Goal: Task Accomplishment & Management: Manage account settings

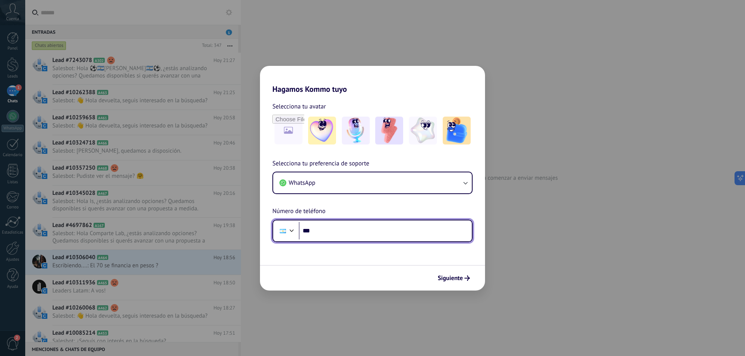
click at [346, 232] on input "***" at bounding box center [385, 231] width 173 height 18
type input "**********"
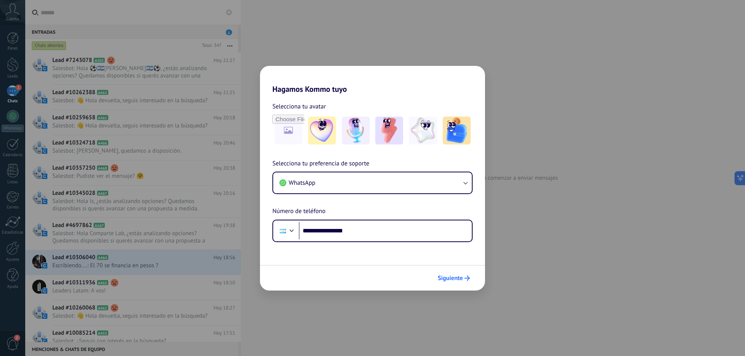
click at [451, 276] on span "Siguiente" at bounding box center [449, 278] width 25 height 5
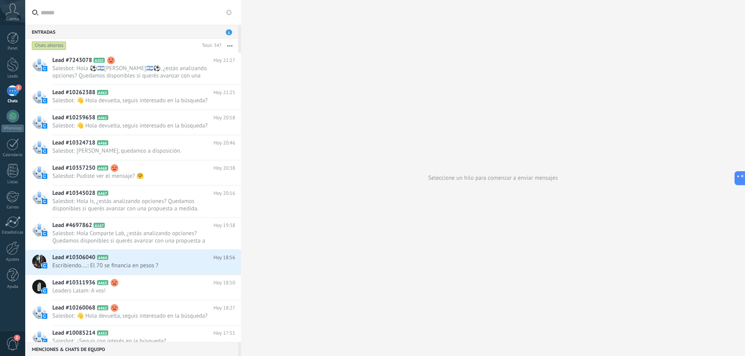
click at [320, 64] on div "Seleccione un hilo para comenzar a enviar mensajes" at bounding box center [493, 178] width 504 height 356
click at [224, 31] on div "Entradas 1" at bounding box center [131, 32] width 213 height 14
click at [55, 47] on div "Chats abiertos" at bounding box center [49, 45] width 35 height 9
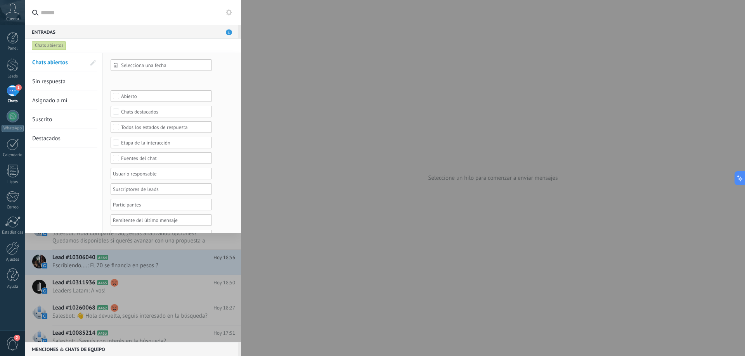
click at [351, 86] on div at bounding box center [372, 178] width 745 height 356
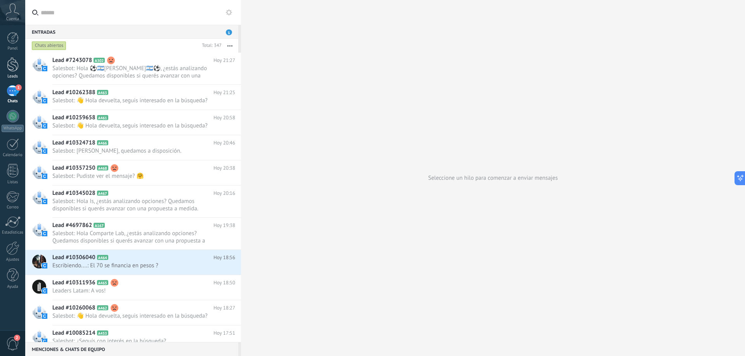
click at [17, 67] on div at bounding box center [13, 64] width 12 height 14
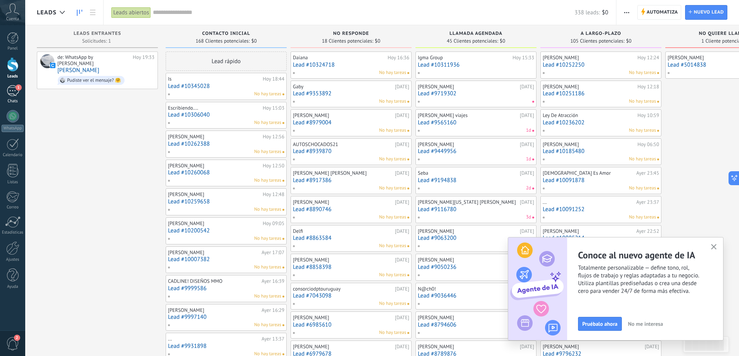
click at [13, 92] on div "1" at bounding box center [13, 90] width 12 height 11
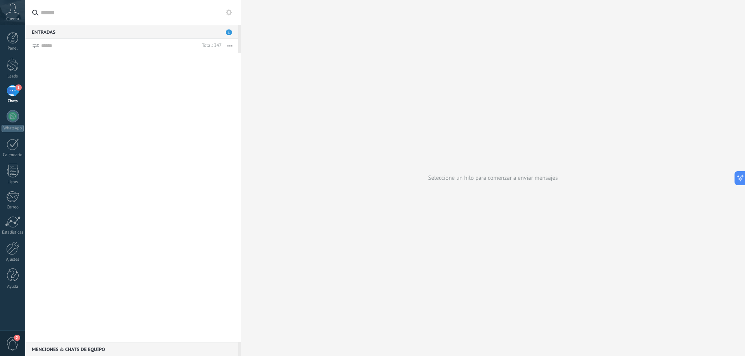
click at [74, 16] on input "text" at bounding box center [138, 12] width 194 height 25
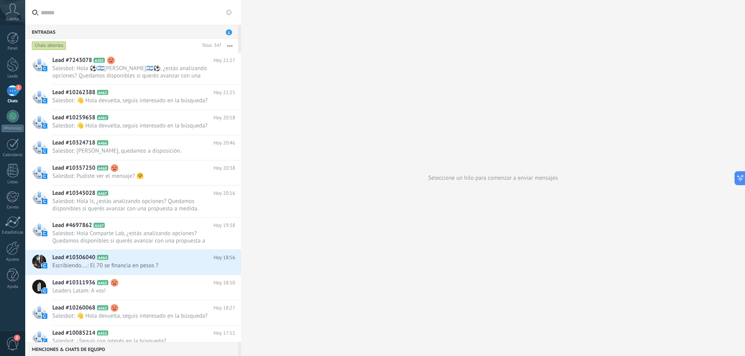
click at [124, 17] on input "text" at bounding box center [138, 12] width 194 height 25
type input "**********"
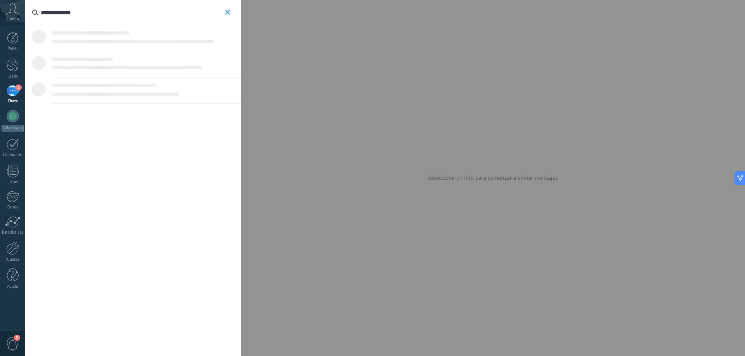
type input "**********"
click at [130, 37] on div "Lead #8555116 Embudo de ventas LLAMADA AGENDADA" at bounding box center [164, 41] width 146 height 8
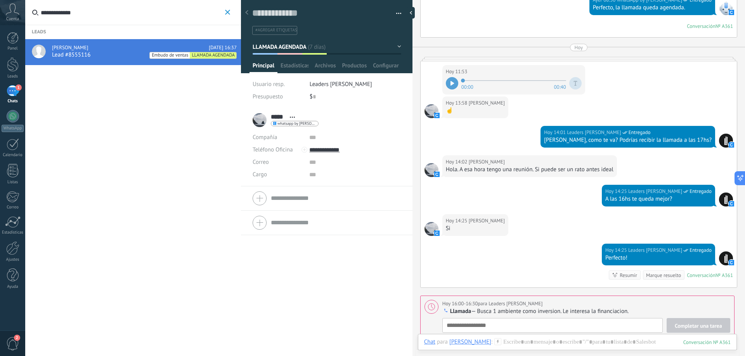
scroll to position [1161, 0]
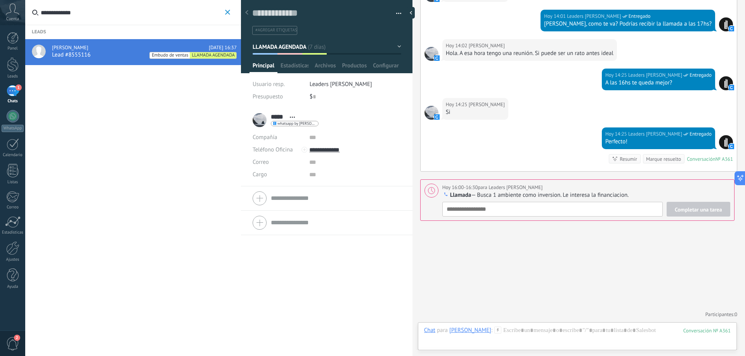
drag, startPoint x: 451, startPoint y: 195, endPoint x: 631, endPoint y: 194, distance: 180.0
click at [631, 194] on p "Llamada — Busca 1 ambiente como inversion. Le interesa la financiacion." at bounding box center [586, 196] width 288 height 8
type textarea "**********"
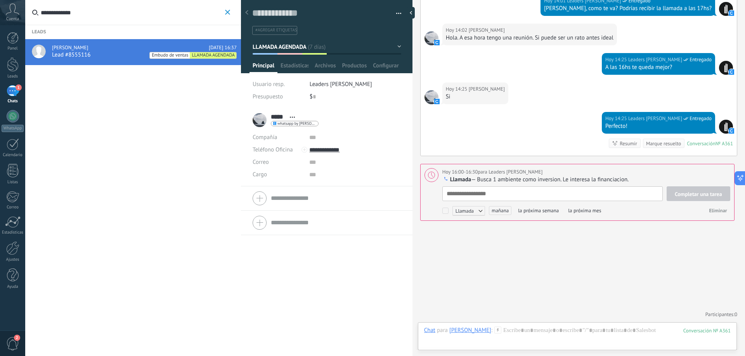
click at [502, 178] on p "Llamada — Busca 1 ambiente como inversion. Le interesa la financiacion." at bounding box center [586, 180] width 288 height 8
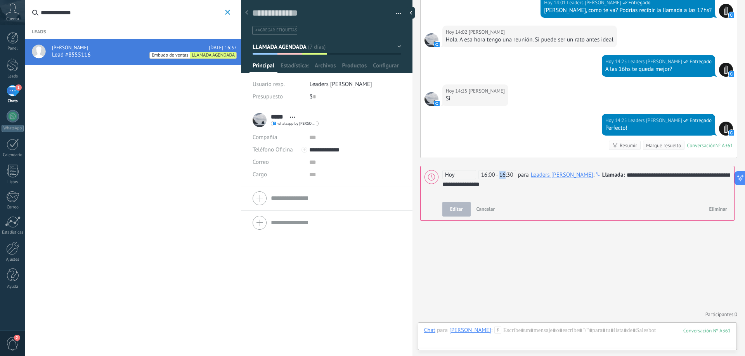
scroll to position [1174, 0]
click at [502, 178] on span "16:00 - 16:30" at bounding box center [497, 174] width 38 height 9
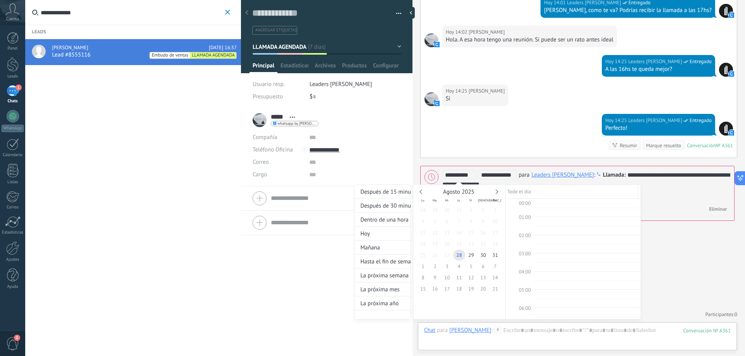
scroll to position [282, 0]
click at [513, 140] on div at bounding box center [372, 178] width 745 height 356
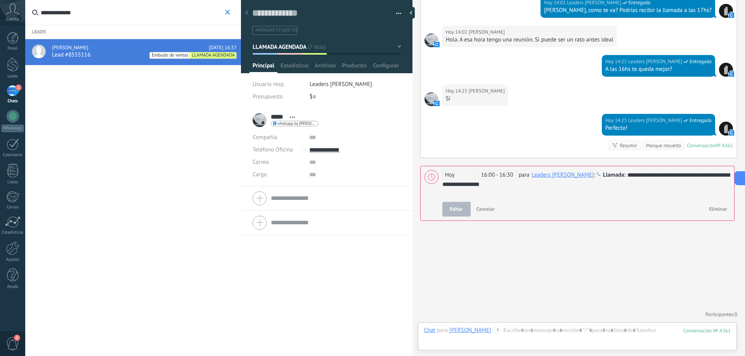
click at [490, 211] on span "Cancelar" at bounding box center [485, 209] width 19 height 7
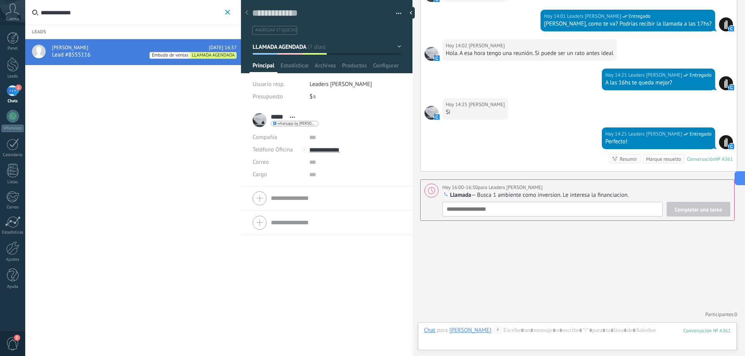
scroll to position [1161, 0]
drag, startPoint x: 476, startPoint y: 262, endPoint x: 462, endPoint y: 248, distance: 20.0
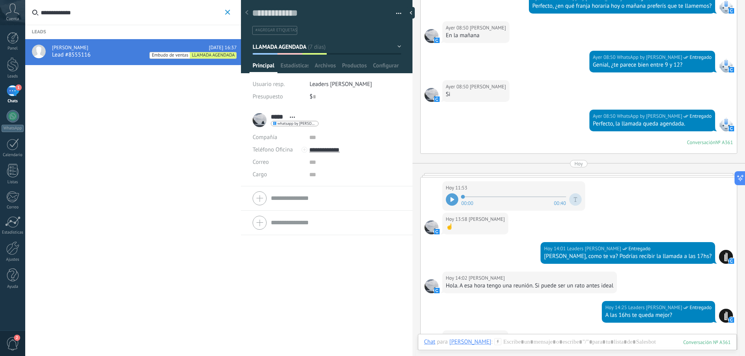
scroll to position [967, 0]
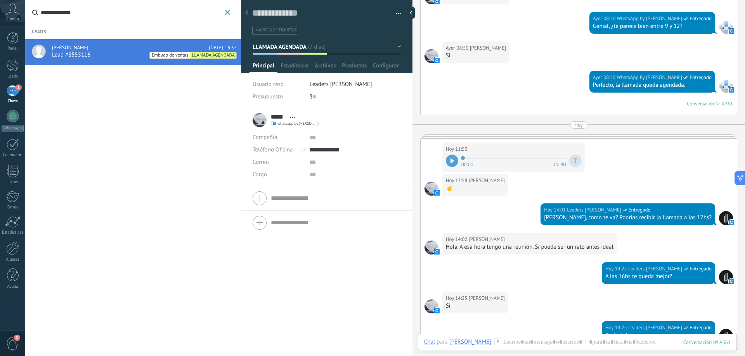
click at [454, 159] on icon at bounding box center [452, 161] width 4 height 5
click at [453, 162] on icon at bounding box center [452, 161] width 1 height 5
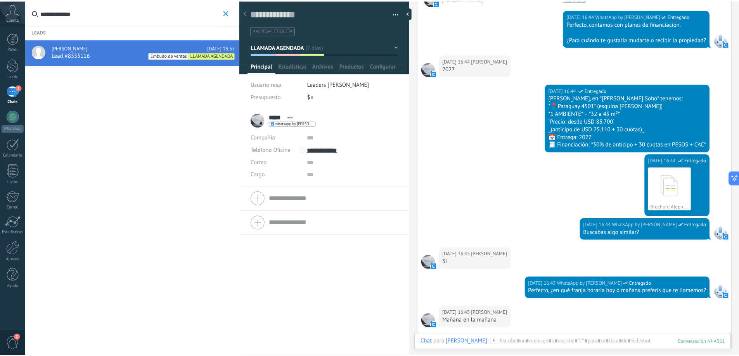
scroll to position [0, 0]
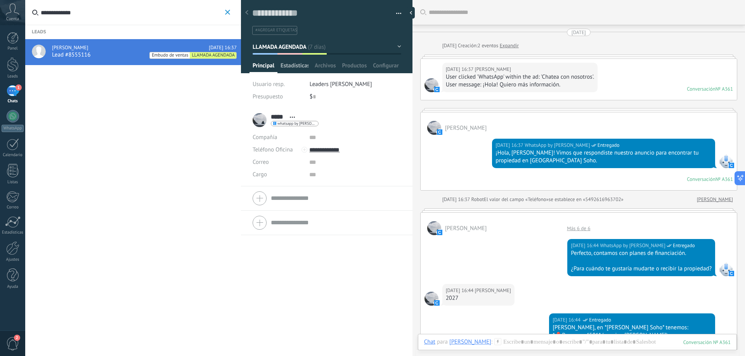
click at [299, 67] on span "Estadísticas" at bounding box center [294, 67] width 28 height 11
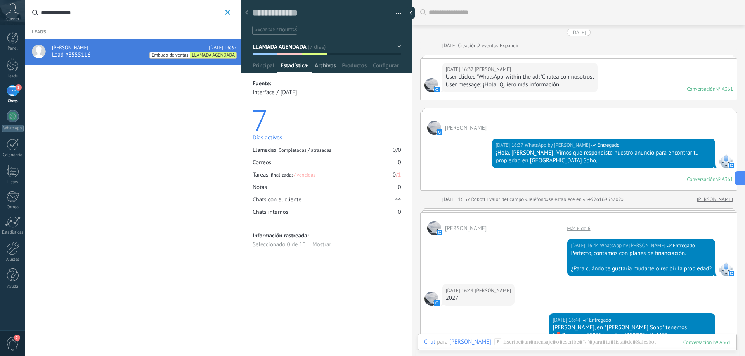
click at [328, 66] on span "Archivos" at bounding box center [325, 67] width 21 height 11
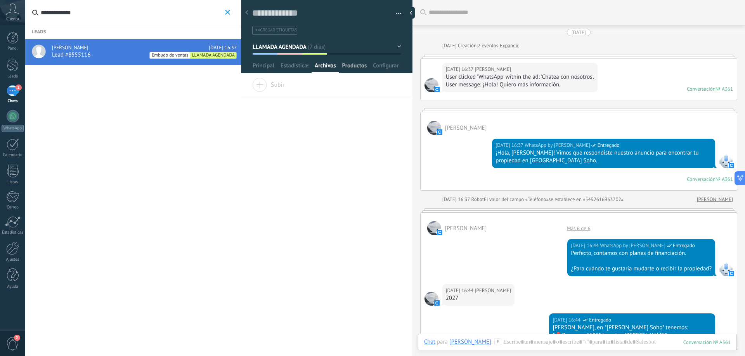
click at [351, 68] on span "Productos" at bounding box center [354, 67] width 25 height 11
click at [385, 67] on span "Configurar" at bounding box center [386, 67] width 26 height 11
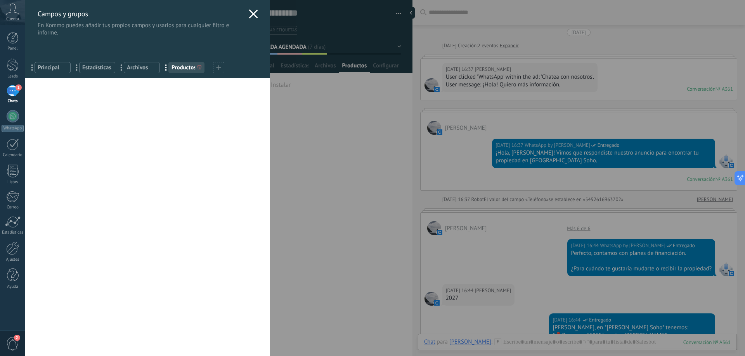
click at [252, 15] on use at bounding box center [253, 13] width 9 height 9
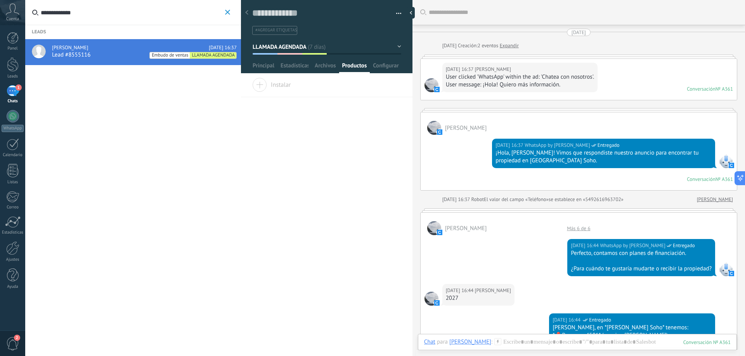
click at [398, 10] on button "button" at bounding box center [395, 14] width 11 height 12
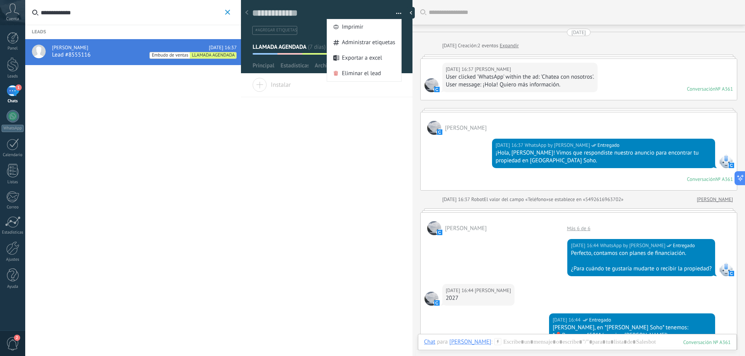
click at [353, 6] on div "Guardar y crear Imprimir Administrar etiquetas Exportar a excel" at bounding box center [327, 15] width 172 height 40
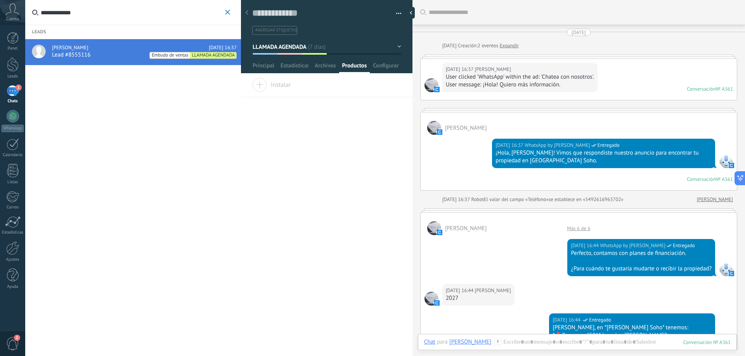
click at [90, 122] on div "Leads [PERSON_NAME] [DATE] 16:37 Lead #8555116 Embudo de ventas LLAMADA AGENDADA" at bounding box center [133, 178] width 216 height 356
click at [41, 145] on div "Leads [PERSON_NAME] [DATE] 16:37 Lead #8555116 Embudo de ventas LLAMADA AGENDADA" at bounding box center [133, 178] width 216 height 356
click at [10, 37] on div at bounding box center [13, 38] width 12 height 12
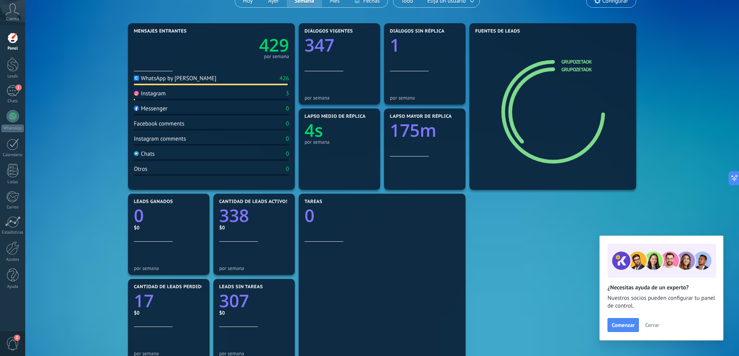
scroll to position [192, 0]
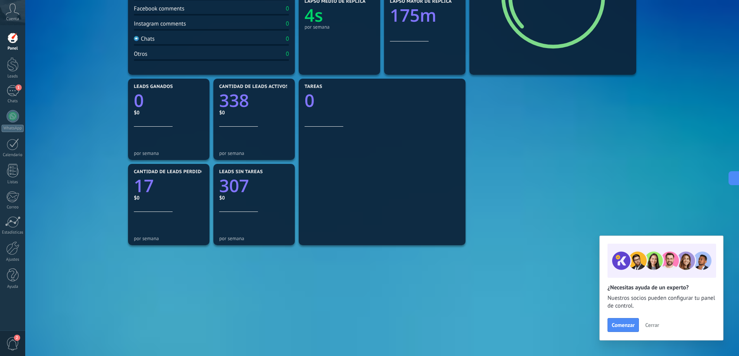
click at [655, 323] on span "Cerrar" at bounding box center [652, 325] width 14 height 5
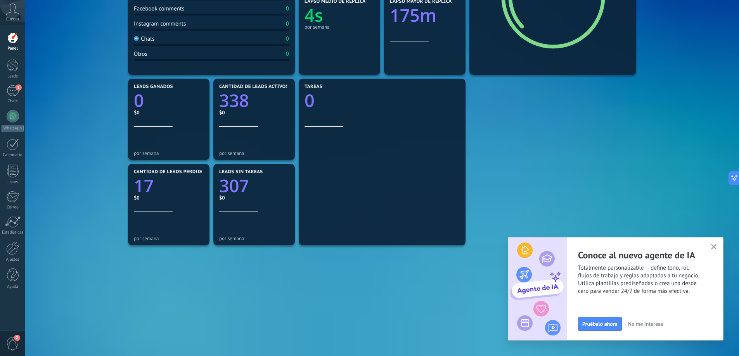
scroll to position [37, 0]
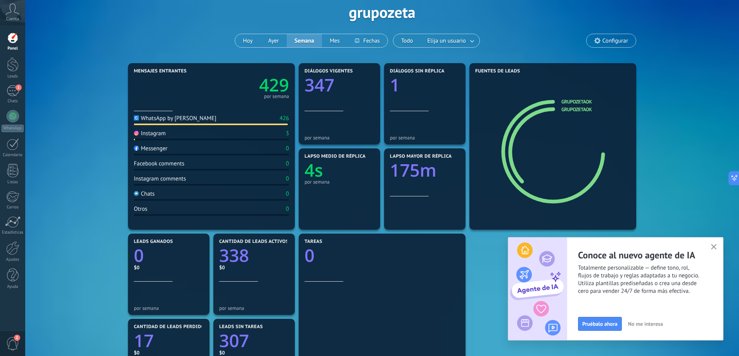
click at [717, 248] on button "button" at bounding box center [714, 247] width 10 height 10
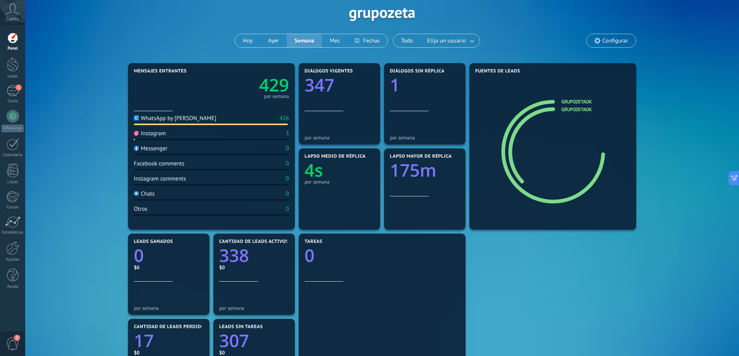
click at [686, 211] on div "Mensajes entrantes 429 por semana WhatsApp by Chatfuel 426 Instagram 3 Messenge…" at bounding box center [382, 274] width 690 height 427
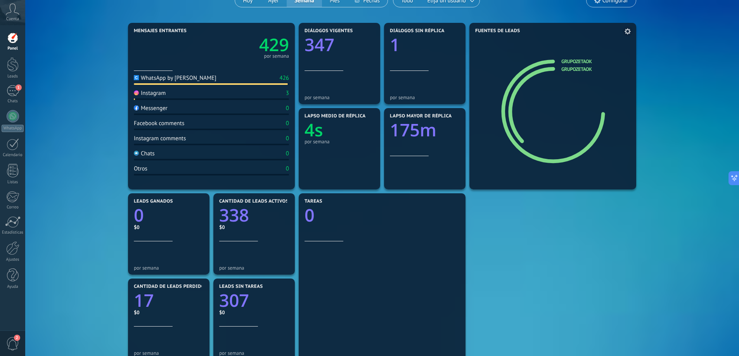
scroll to position [0, 0]
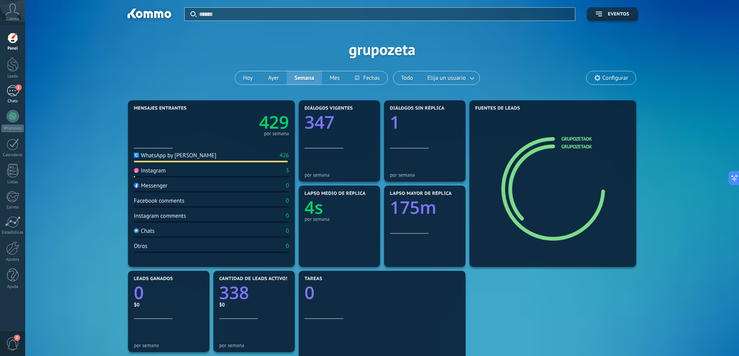
click at [15, 95] on div "1" at bounding box center [13, 90] width 12 height 11
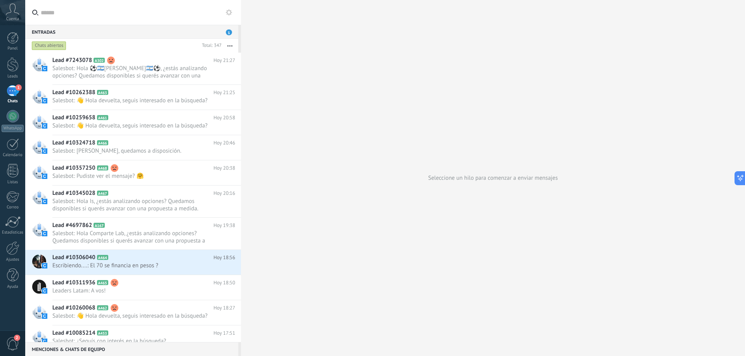
click at [292, 111] on div "Seleccione un hilo para comenzar a enviar mensajes" at bounding box center [493, 178] width 504 height 356
click at [43, 45] on div "Chats abiertos" at bounding box center [49, 45] width 35 height 9
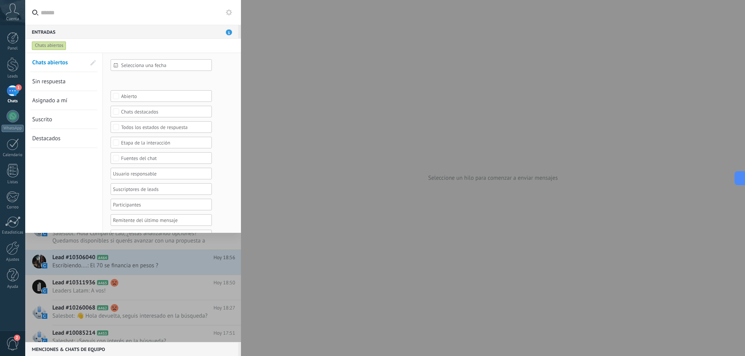
click at [296, 47] on div at bounding box center [372, 178] width 745 height 356
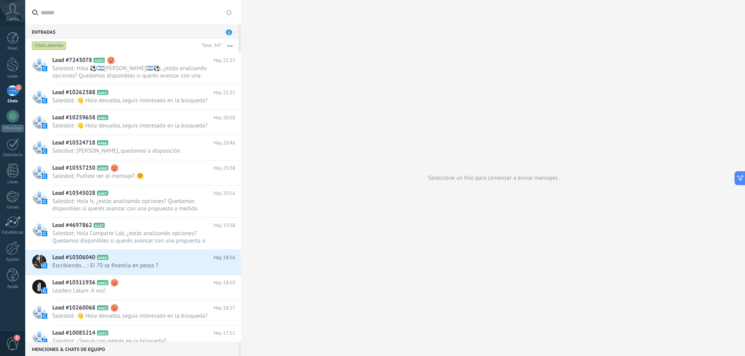
click at [226, 31] on span "1" at bounding box center [229, 32] width 6 height 6
click at [277, 44] on div "Seleccione un hilo para comenzar a enviar mensajes" at bounding box center [493, 178] width 504 height 356
click at [48, 34] on div "Entradas 1" at bounding box center [131, 32] width 213 height 14
click at [228, 30] on span "1" at bounding box center [229, 32] width 6 height 6
click at [253, 43] on div "Seleccione un hilo para comenzar a enviar mensajes" at bounding box center [493, 178] width 504 height 356
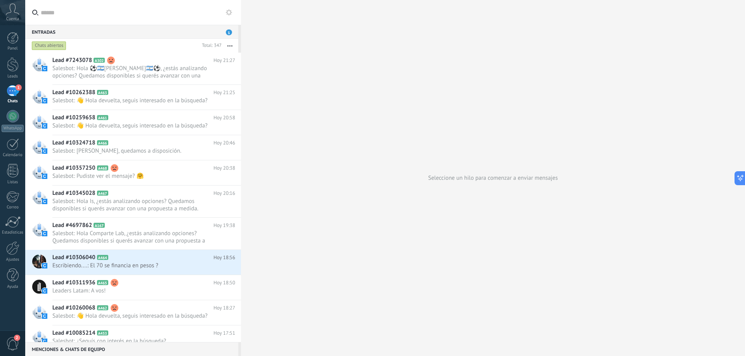
click at [230, 33] on span "1" at bounding box center [229, 32] width 6 height 6
click at [19, 47] on div "Panel" at bounding box center [13, 48] width 22 height 5
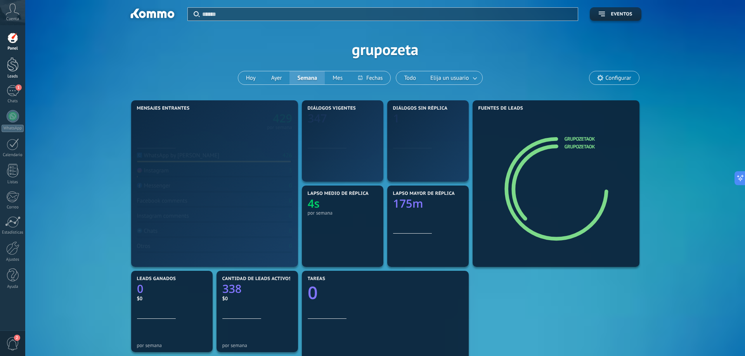
click at [14, 67] on div at bounding box center [13, 64] width 12 height 14
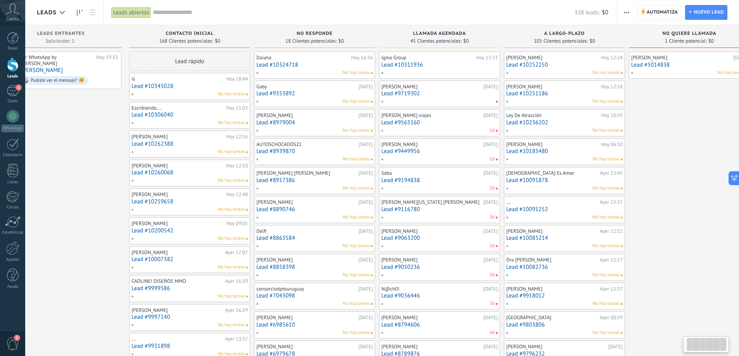
scroll to position [0, 40]
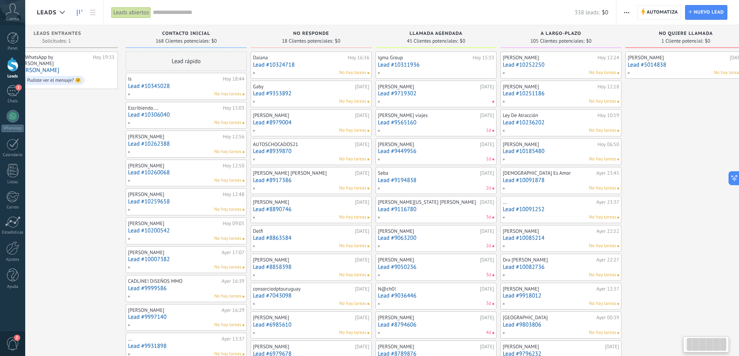
drag, startPoint x: 112, startPoint y: 147, endPoint x: 76, endPoint y: 148, distance: 35.7
click at [76, 148] on div "de: WhatsApp by [PERSON_NAME] 19:33 [PERSON_NAME] Pudiste ver el mensaje? 🤗" at bounding box center [57, 351] width 121 height 598
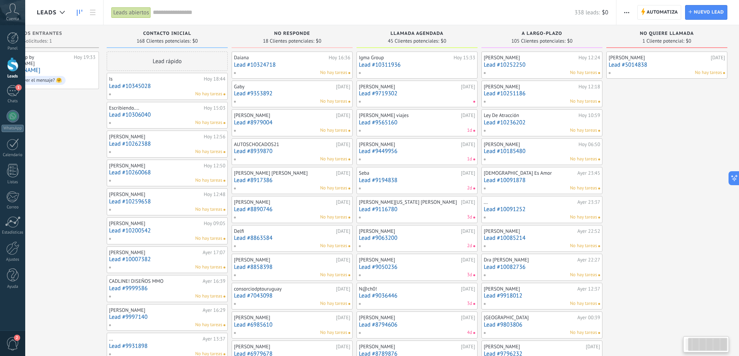
drag, startPoint x: 674, startPoint y: 137, endPoint x: 527, endPoint y: 132, distance: 147.4
click at [527, 132] on div "Leads Entrantes Solicitudes: [PHONE_NUMBER] de: WhatsApp by [PERSON_NAME] 19:33…" at bounding box center [358, 337] width 761 height 624
drag, startPoint x: 623, startPoint y: 140, endPoint x: 560, endPoint y: 135, distance: 63.8
click at [560, 135] on div "Leads Entrantes Solicitudes: [PHONE_NUMBER] de: WhatsApp by [PERSON_NAME] 19:33…" at bounding box center [358, 337] width 761 height 624
click at [682, 121] on div "[PERSON_NAME] [DATE] Lead #5014838 No hay tareas" at bounding box center [666, 351] width 121 height 598
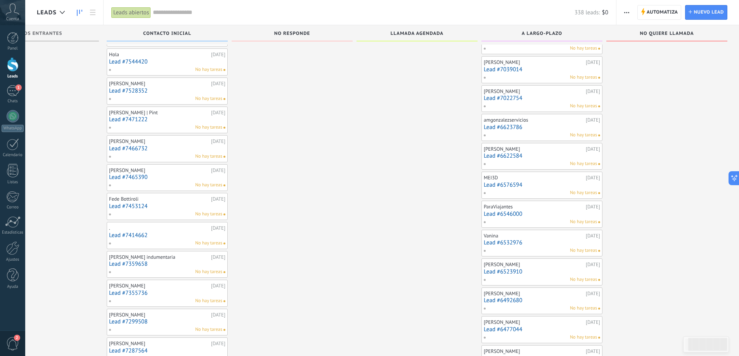
scroll to position [1759, 0]
